Goal: Information Seeking & Learning: Learn about a topic

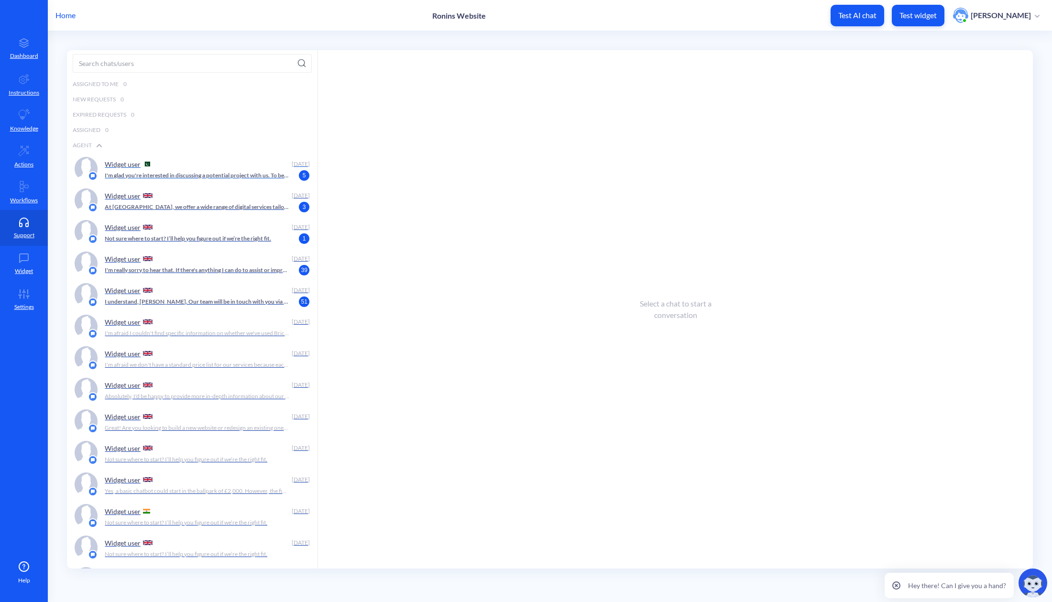
click at [211, 173] on p "I'm glad you're interested in discussing a potential project with us. To better…" at bounding box center [197, 175] width 185 height 9
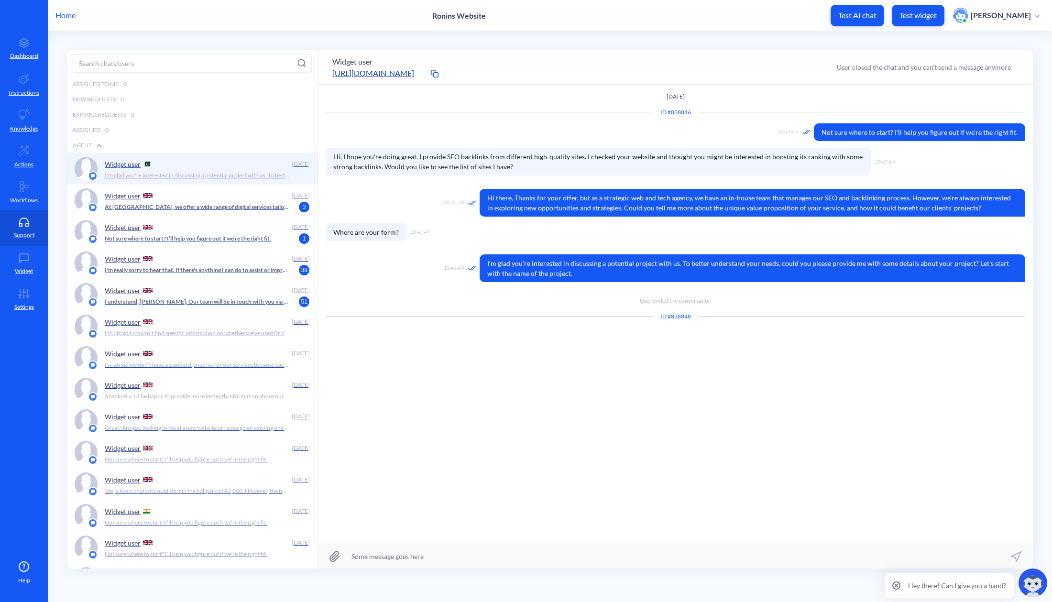
scroll to position [0, 0]
click at [239, 203] on p "At [GEOGRAPHIC_DATA], we offer a wide range of digital services tailored to hel…" at bounding box center [197, 206] width 185 height 9
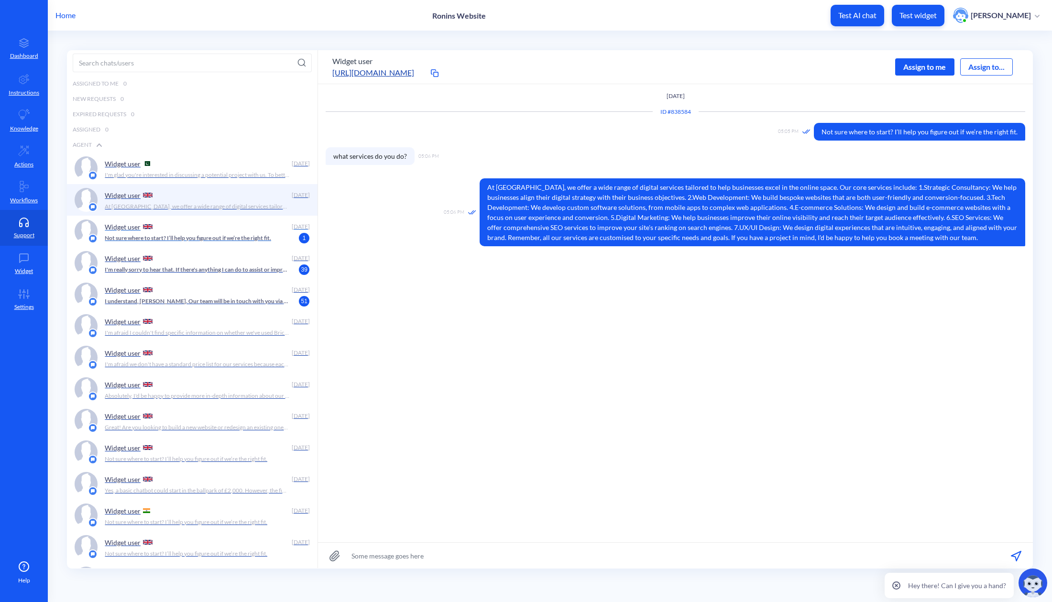
click at [237, 236] on p "Not sure where to start? I’ll help you figure out if we’re the right fit." at bounding box center [188, 238] width 166 height 9
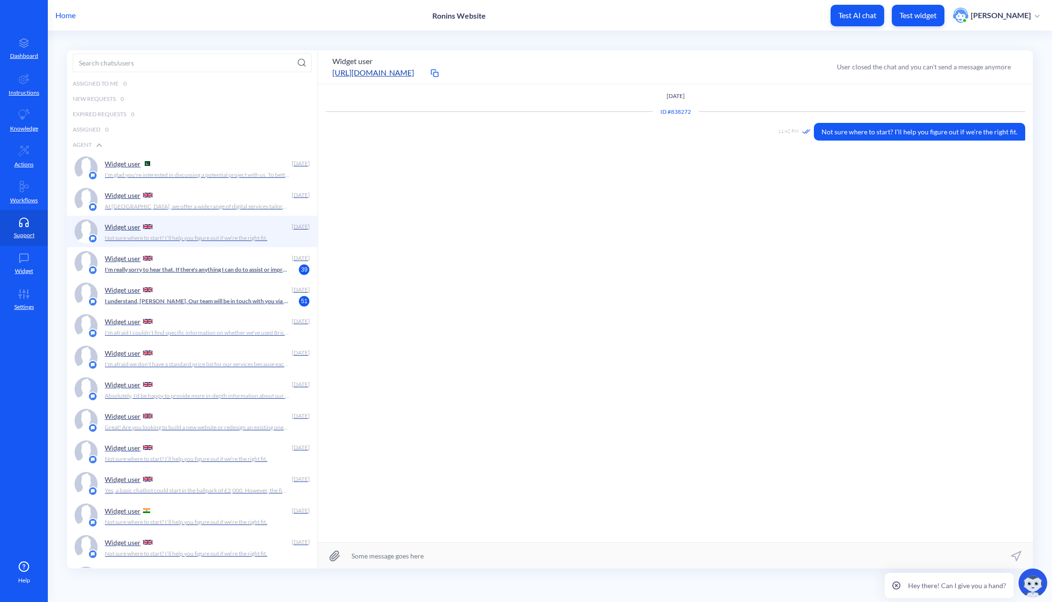
scroll to position [0, 0]
